Goal: Task Accomplishment & Management: Manage account settings

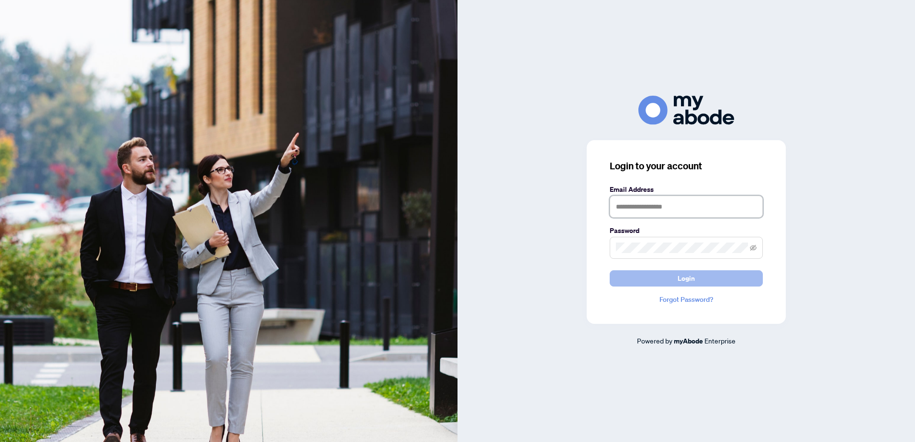
type input "**********"
click at [658, 274] on button "Login" at bounding box center [686, 278] width 153 height 16
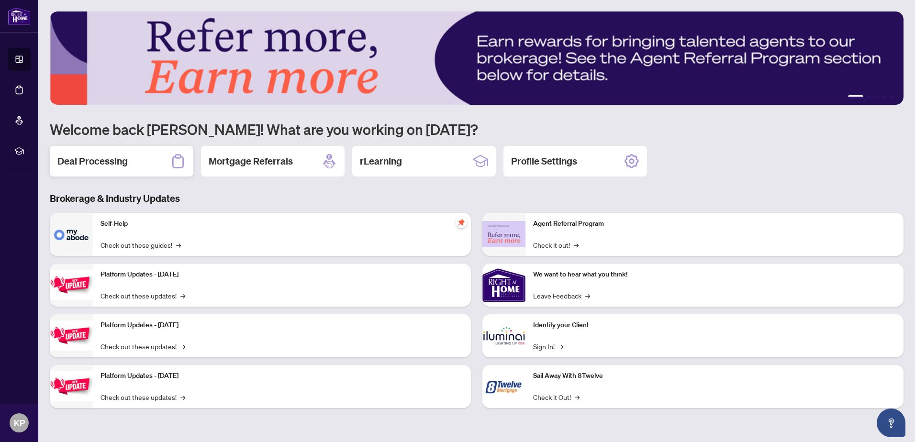
click at [83, 152] on div "Deal Processing" at bounding box center [122, 161] width 144 height 31
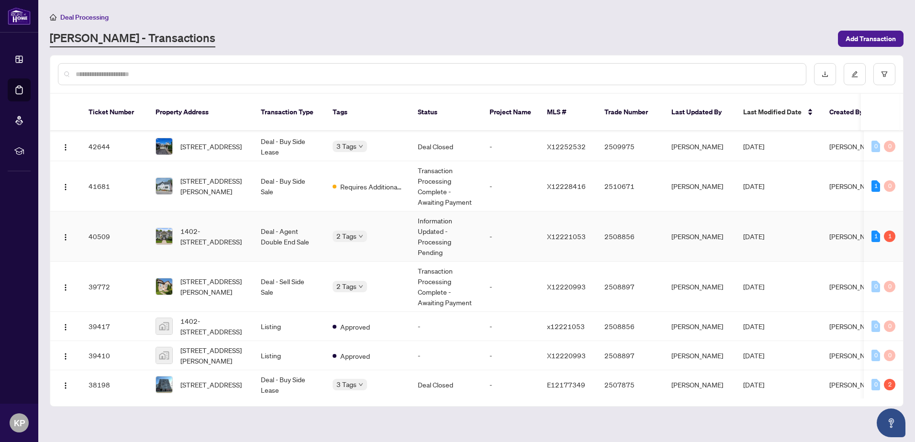
scroll to position [48, 0]
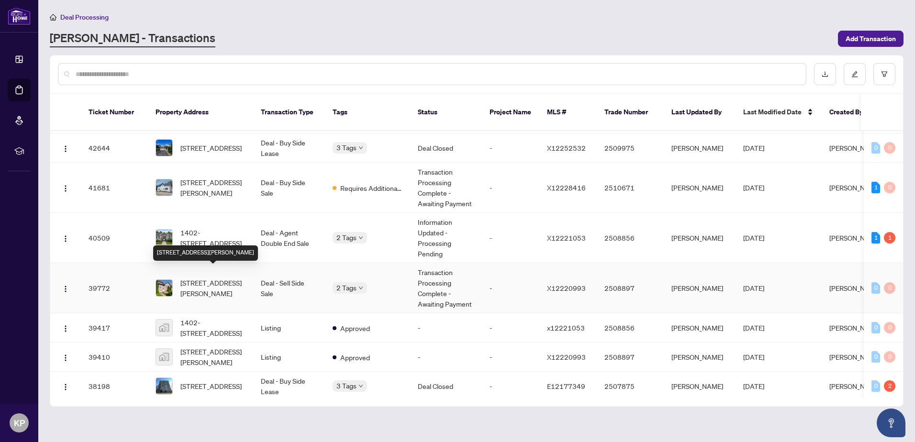
click at [232, 279] on span "374 Margaret St, Cobourg, Ontario K9A 2Z7, Canada" at bounding box center [212, 288] width 65 height 21
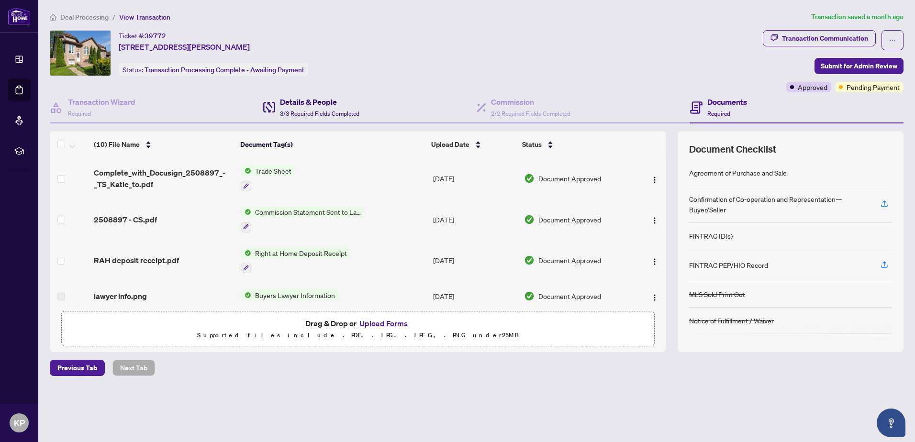
click at [309, 98] on h4 "Details & People" at bounding box center [319, 101] width 79 height 11
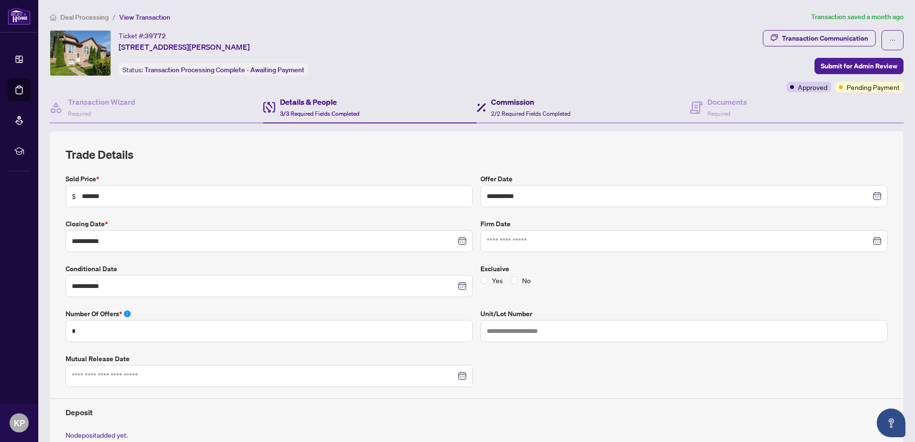
click at [519, 111] on span "2/2 Required Fields Completed" at bounding box center [530, 113] width 79 height 7
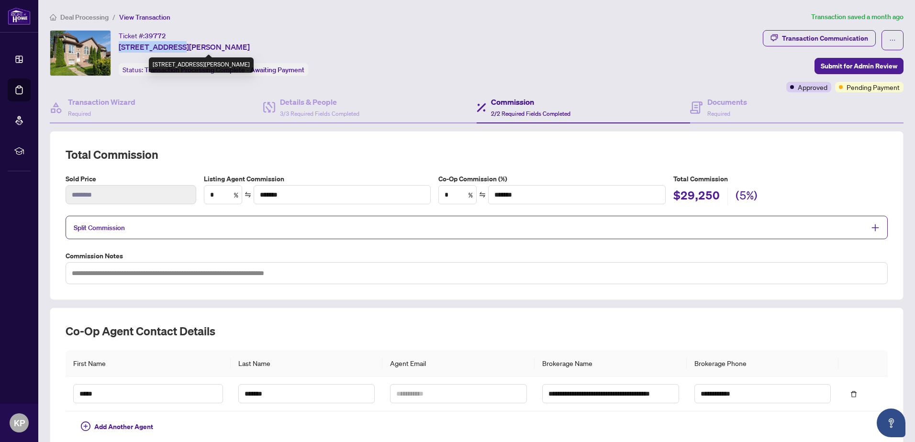
drag, startPoint x: 116, startPoint y: 44, endPoint x: 174, endPoint y: 47, distance: 58.0
click at [174, 47] on div "Ticket #: 39772 374 Margaret St, Cobourg, Ontario K9A 2Z7, Canada Status: Trans…" at bounding box center [404, 53] width 709 height 46
drag, startPoint x: 174, startPoint y: 47, endPoint x: 168, endPoint y: 47, distance: 6.2
copy span "374 Margaret St"
click at [99, 19] on span "Deal Processing" at bounding box center [84, 17] width 48 height 9
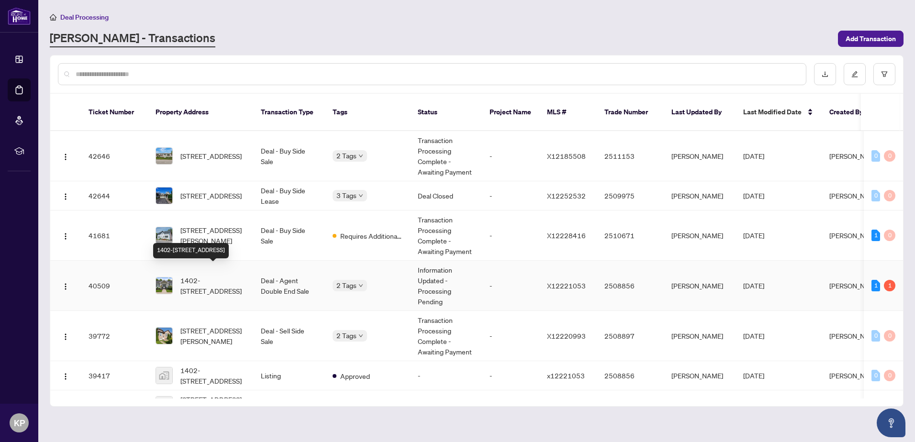
click at [243, 277] on span "1402-1055 Birchwood Tr, Cobourg, Ontario K9A 5Y2, Canada" at bounding box center [212, 285] width 65 height 21
